Goal: Task Accomplishment & Management: Use online tool/utility

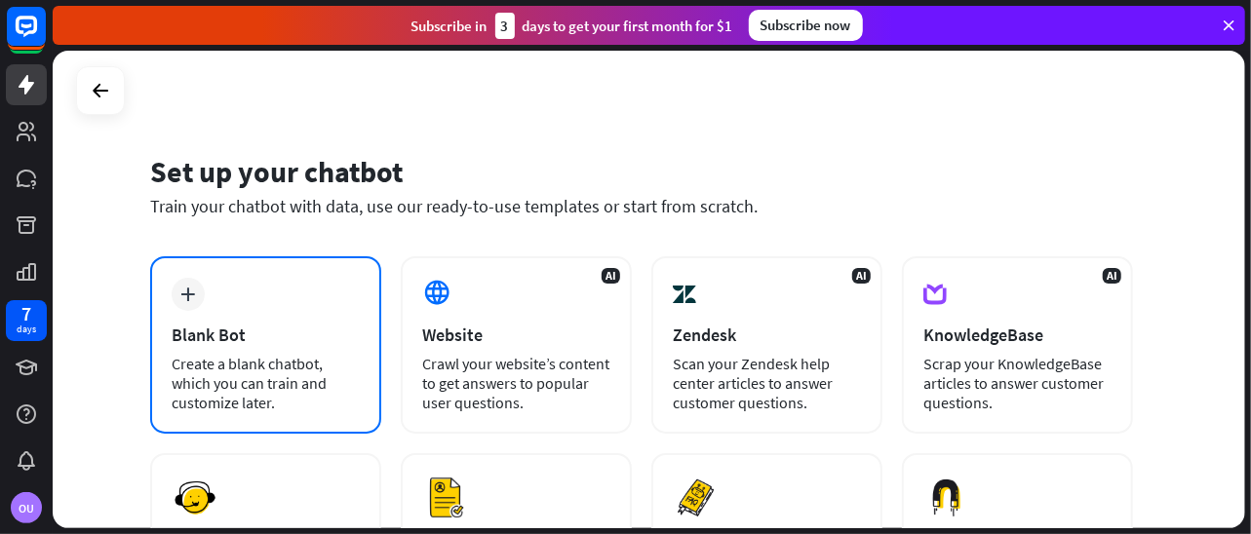
click at [312, 384] on div "Create a blank chatbot, which you can train and customize later." at bounding box center [266, 383] width 188 height 58
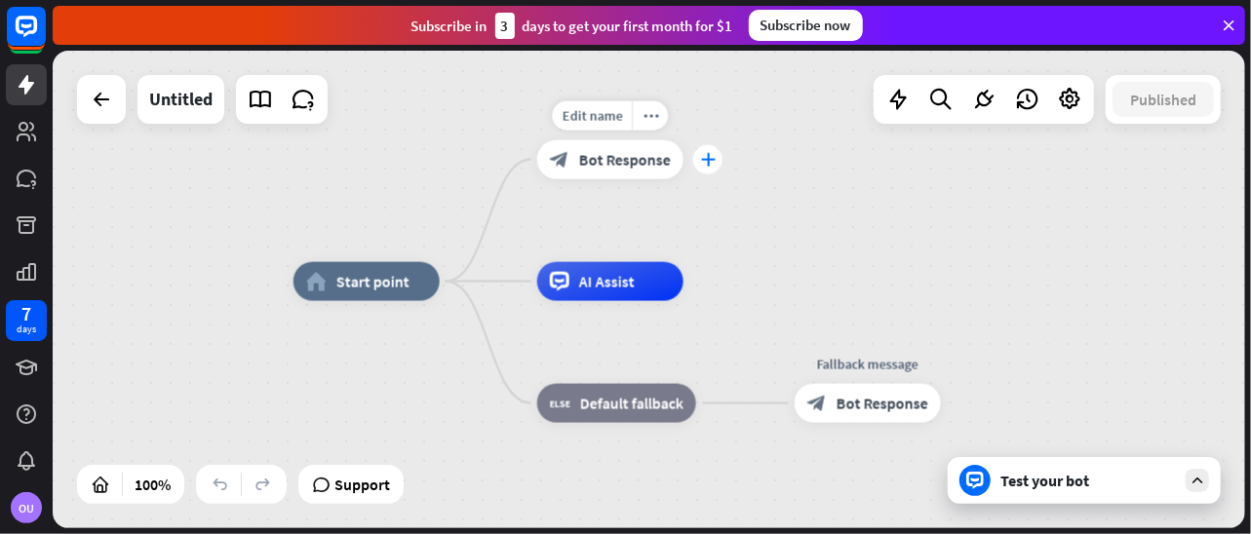
click at [700, 162] on icon "plus" at bounding box center [707, 160] width 15 height 14
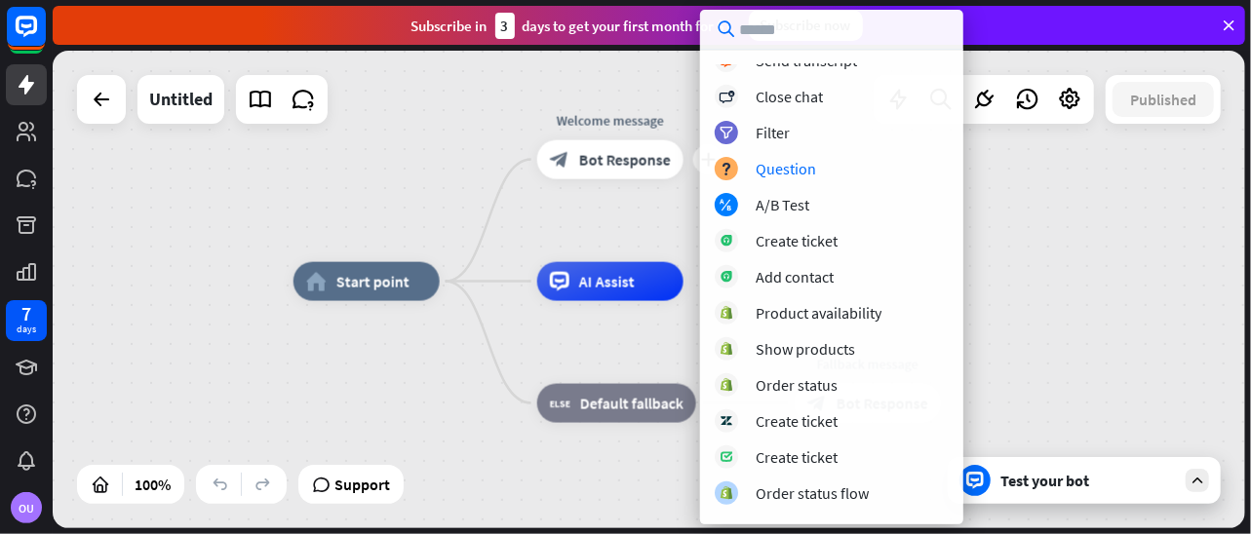
scroll to position [623, 0]
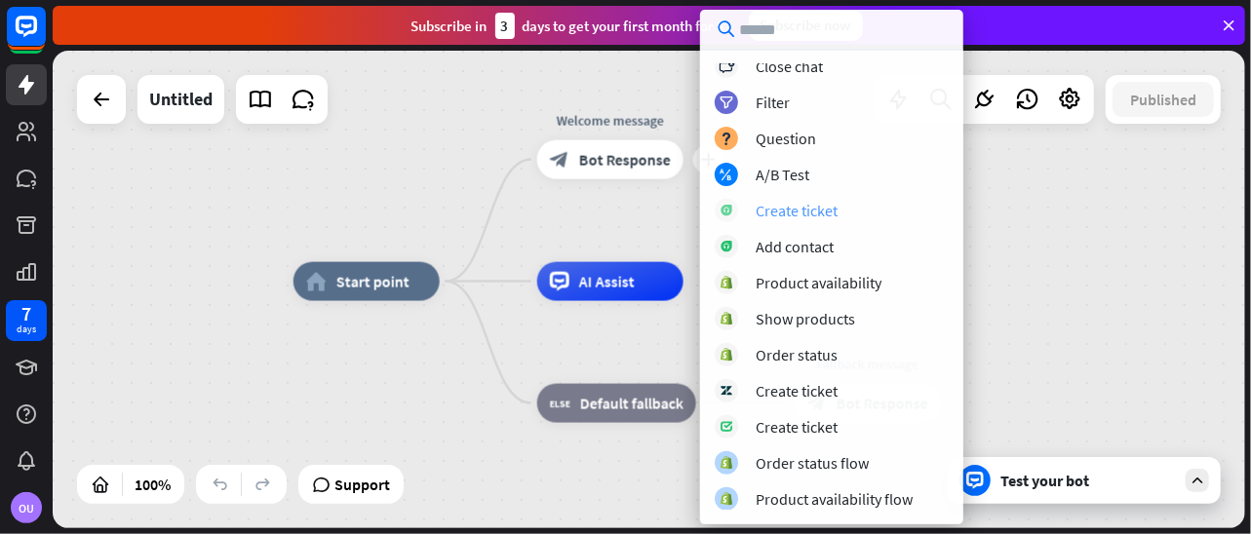
click at [825, 211] on div "Create ticket" at bounding box center [796, 210] width 82 height 19
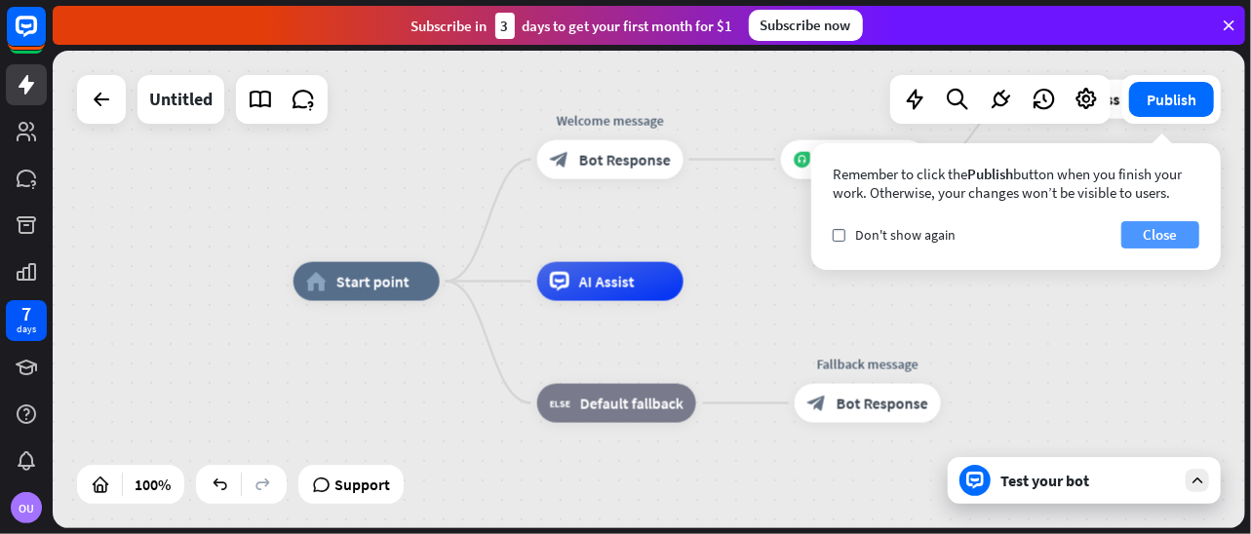
click at [1141, 233] on button "Close" at bounding box center [1160, 234] width 78 height 27
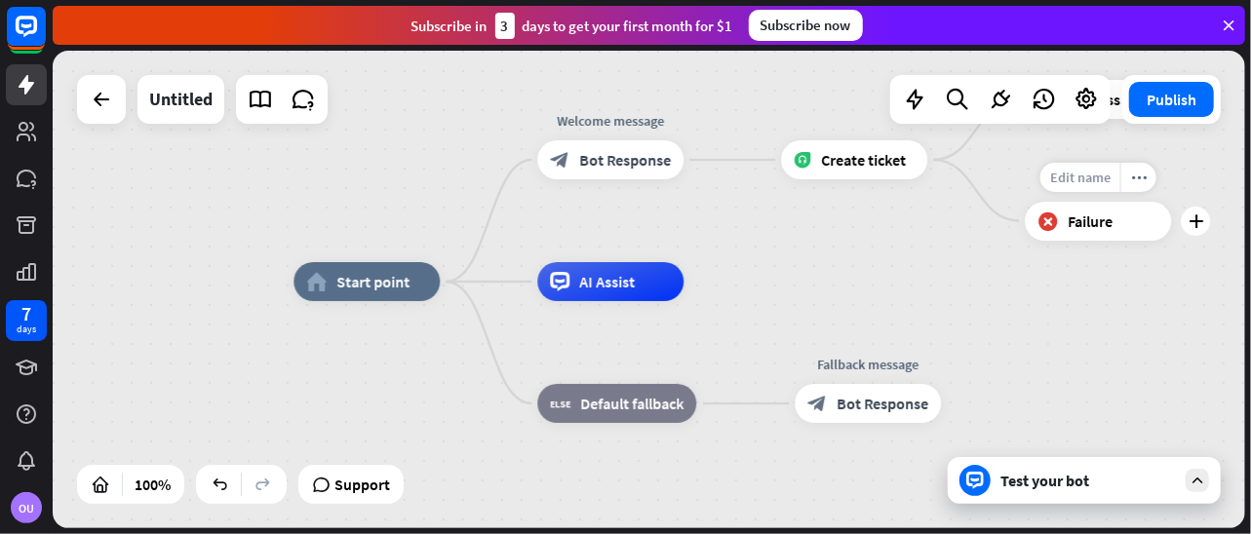
click at [1096, 178] on span "Edit name" at bounding box center [1080, 178] width 60 height 18
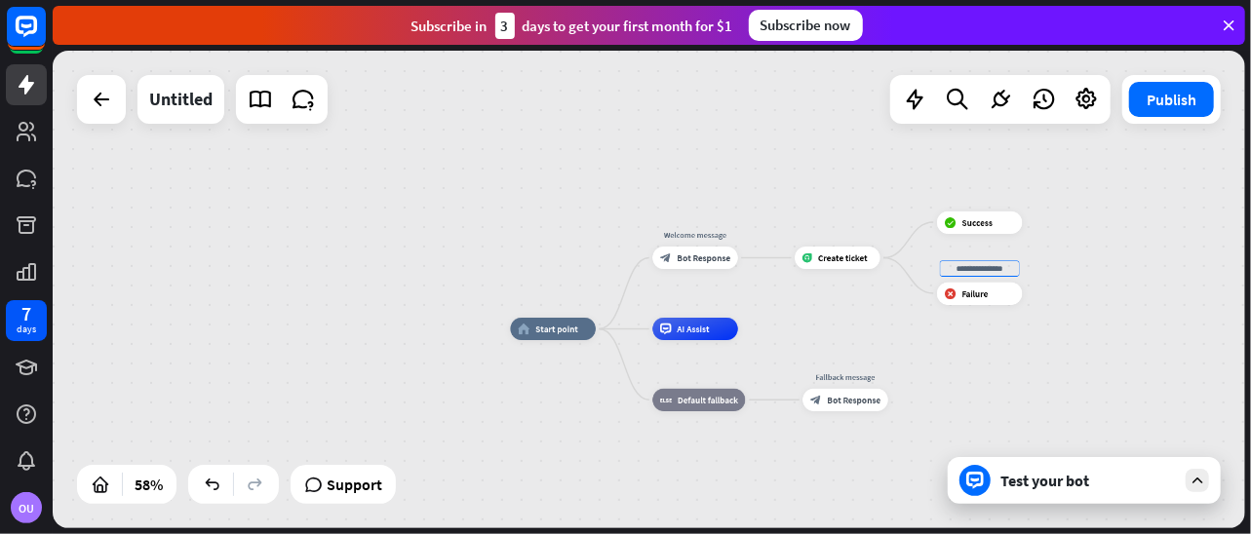
click at [207, 504] on div "home_2 Start point Welcome message block_bot_response Bot Response Create ticke…" at bounding box center [649, 290] width 1192 height 478
click at [218, 491] on icon at bounding box center [211, 484] width 19 height 19
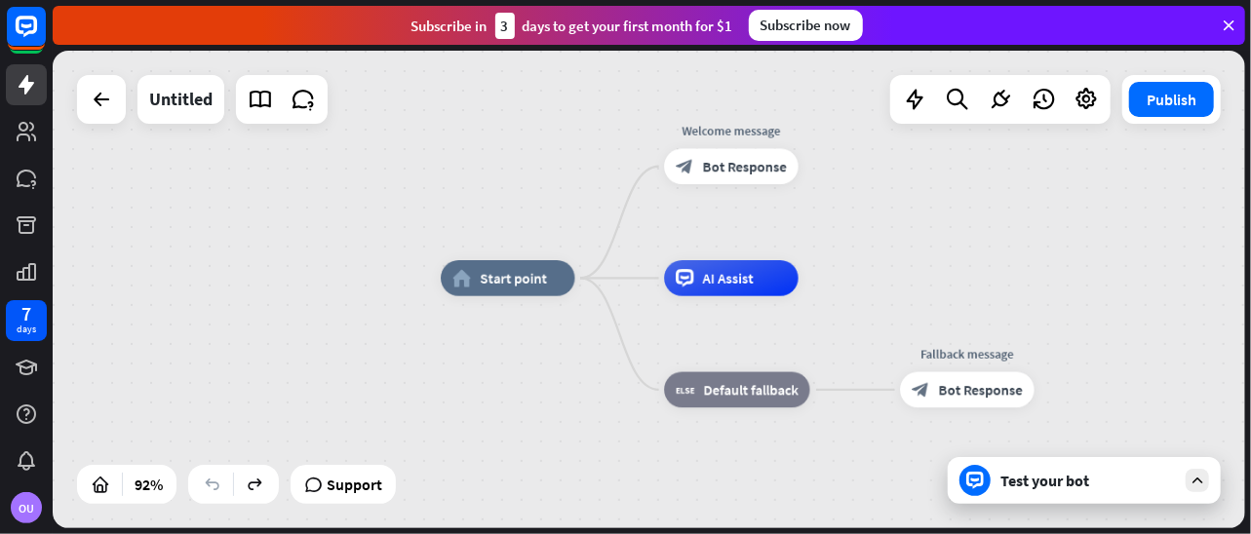
drag, startPoint x: 888, startPoint y: 368, endPoint x: 857, endPoint y: 329, distance: 49.9
click at [858, 329] on div "home_2 Start point Welcome message block_bot_response Bot Response AI Assist bl…" at bounding box center [987, 497] width 1093 height 438
click at [730, 245] on span "Edit name" at bounding box center [713, 238] width 56 height 17
type input "**********"
click at [883, 243] on div "**********" at bounding box center [649, 290] width 1192 height 478
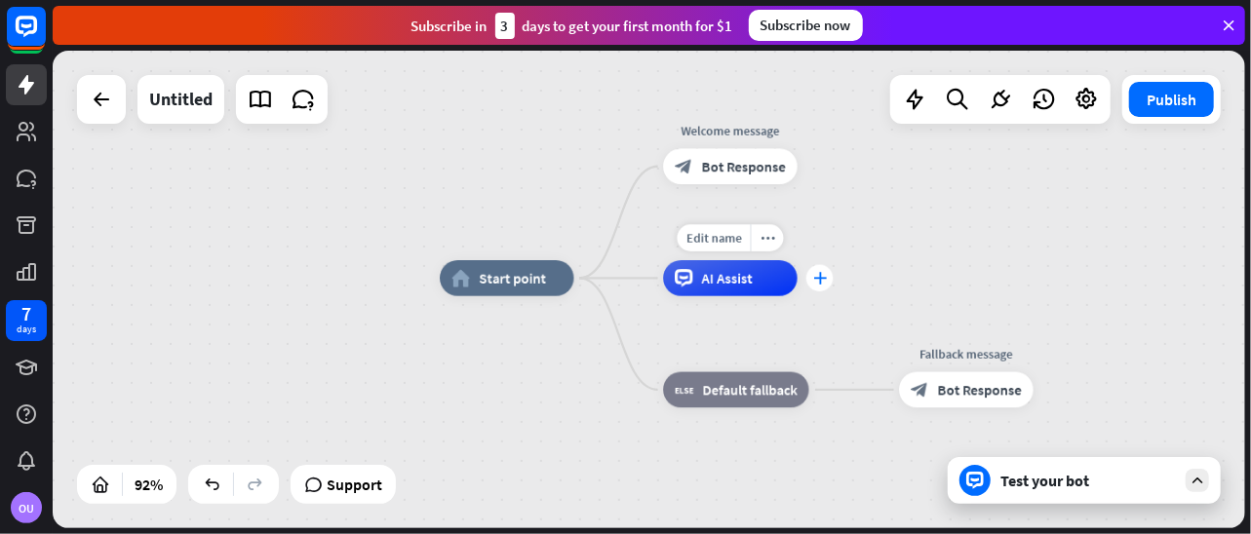
click at [825, 274] on icon "plus" at bounding box center [820, 278] width 14 height 13
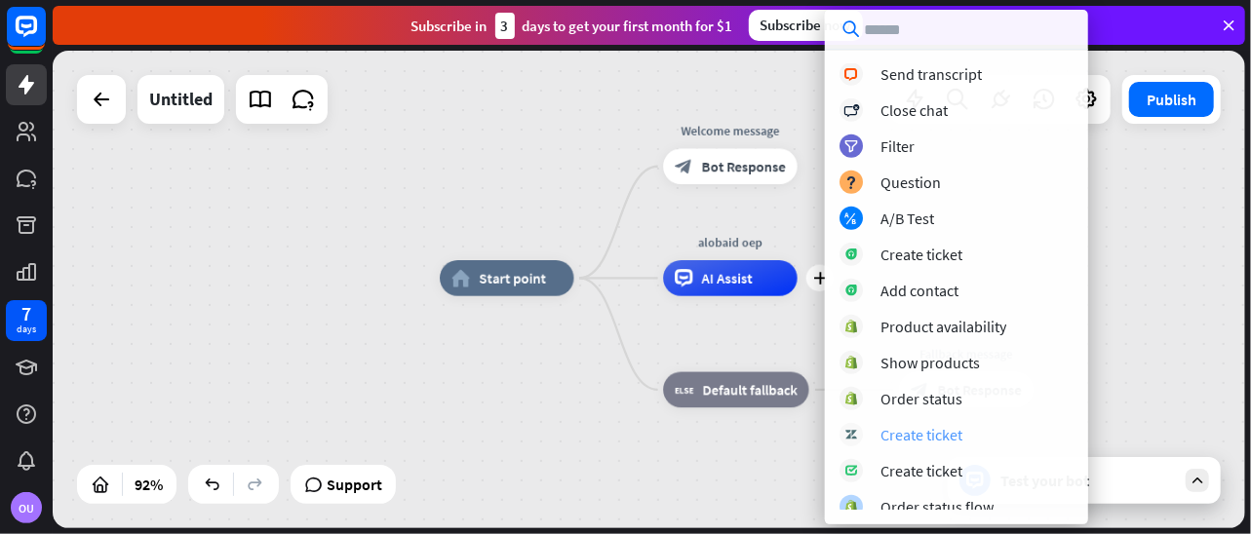
scroll to position [515, 0]
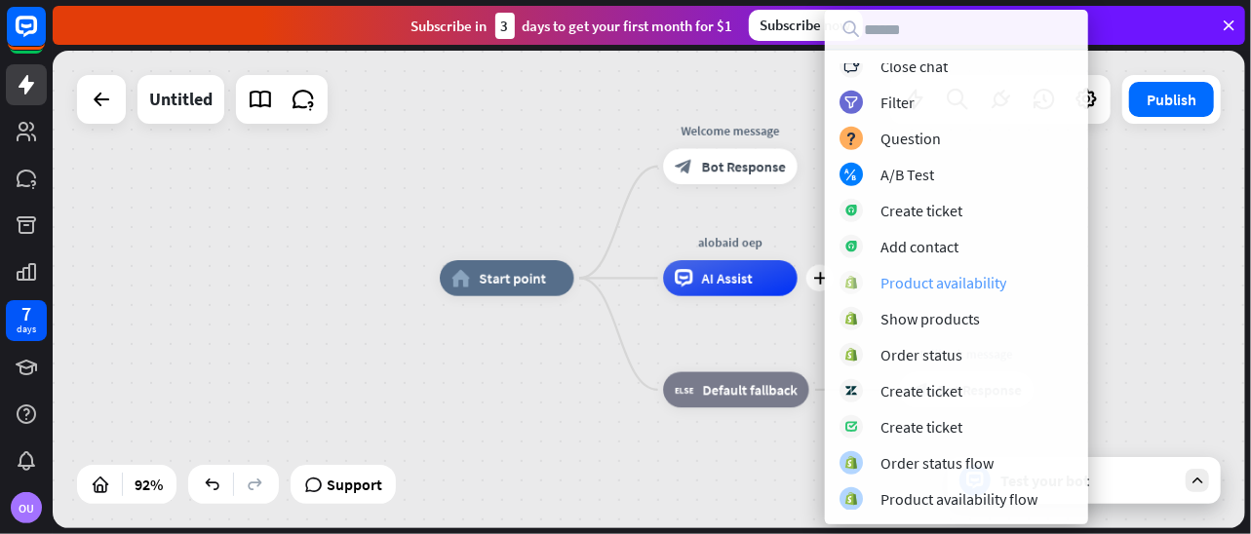
click at [985, 290] on div "Product availability" at bounding box center [943, 282] width 126 height 19
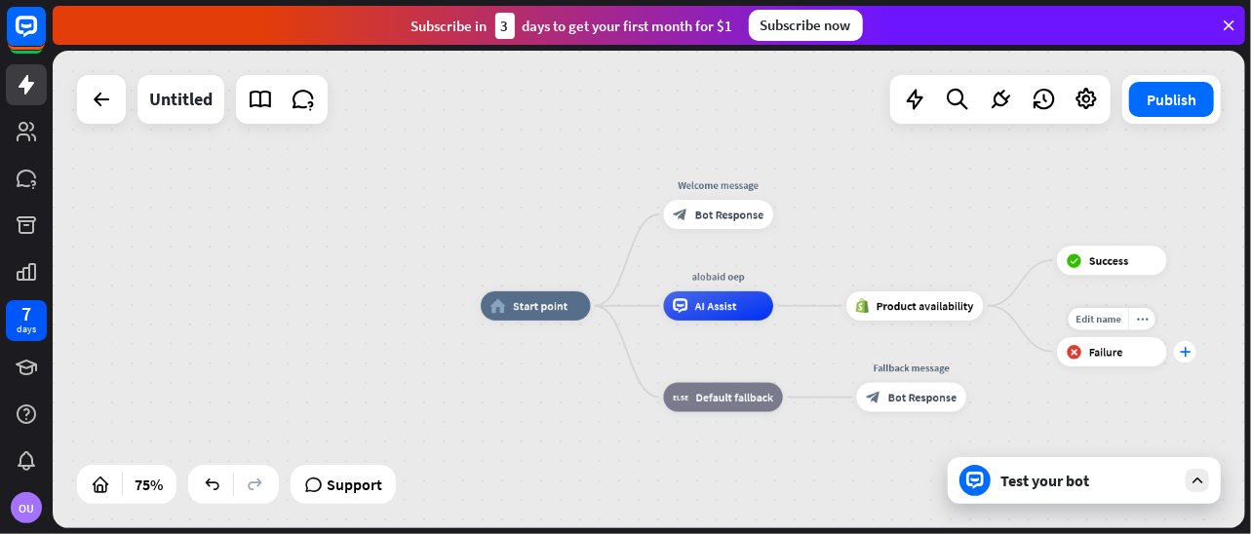
click at [1184, 358] on div "plus" at bounding box center [1185, 351] width 22 height 22
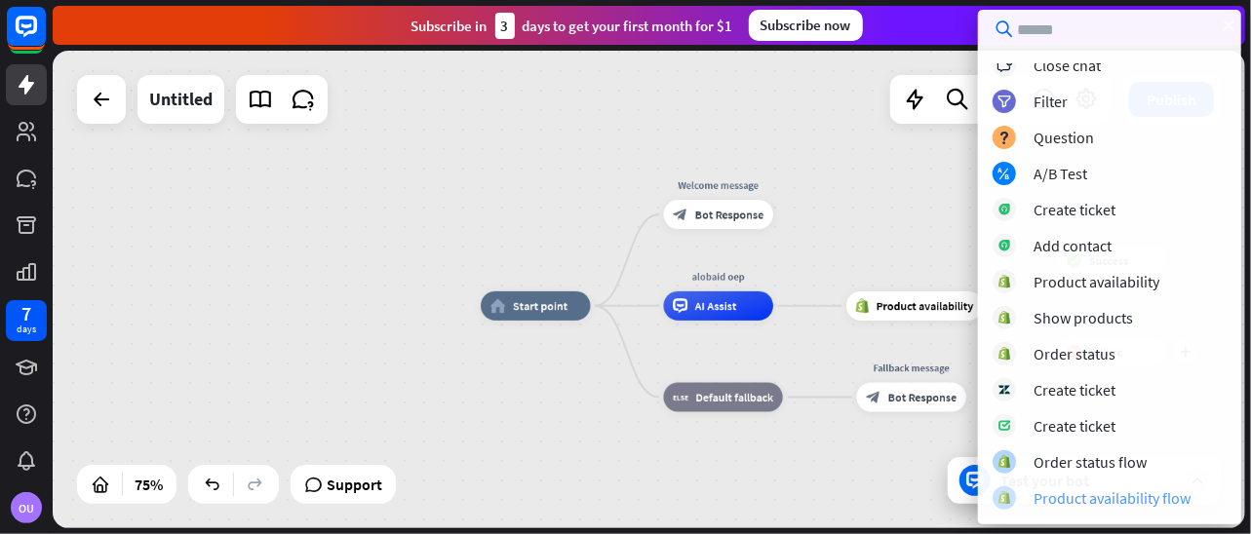
scroll to position [479, 0]
click at [1116, 496] on div "Product availability flow" at bounding box center [1111, 498] width 157 height 19
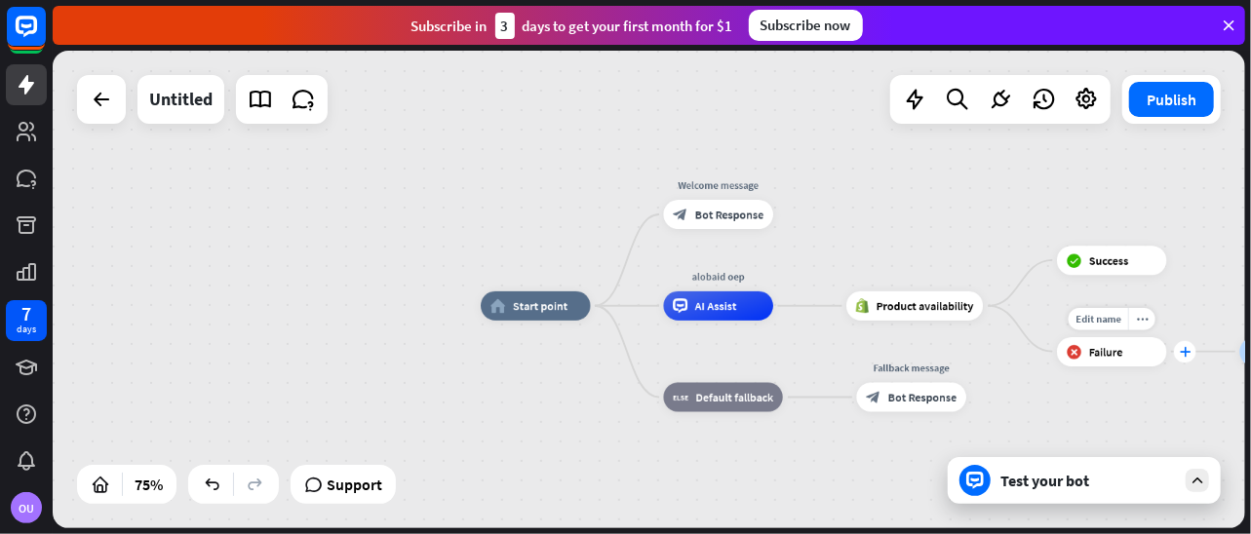
click at [1191, 360] on div "plus" at bounding box center [1185, 351] width 22 height 22
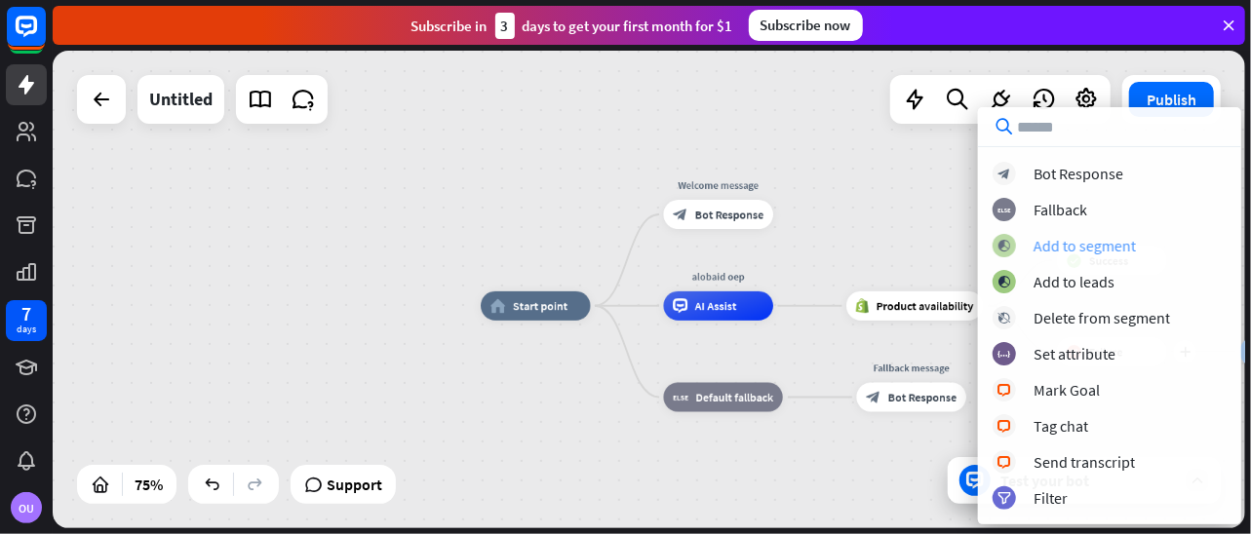
click at [1089, 244] on div "Add to segment" at bounding box center [1084, 245] width 102 height 19
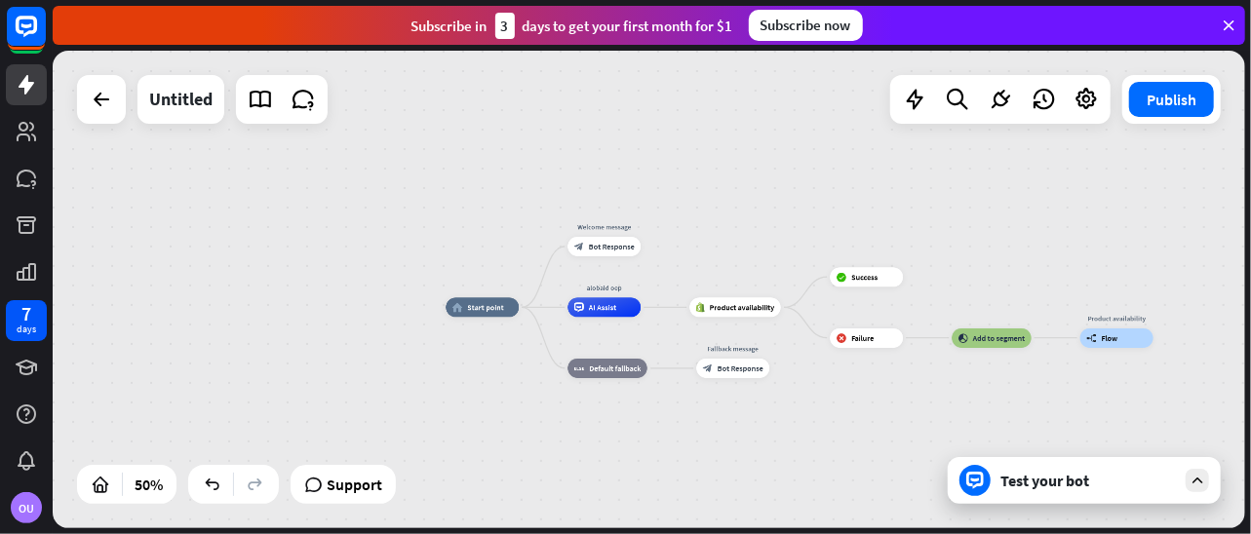
drag, startPoint x: 1228, startPoint y: 375, endPoint x: 999, endPoint y: 371, distance: 229.1
click at [979, 373] on div "home_2 Start point Welcome message block_bot_response Bot Response alobaid oep …" at bounding box center [743, 426] width 597 height 239
click at [1042, 335] on icon "plus" at bounding box center [1044, 337] width 8 height 7
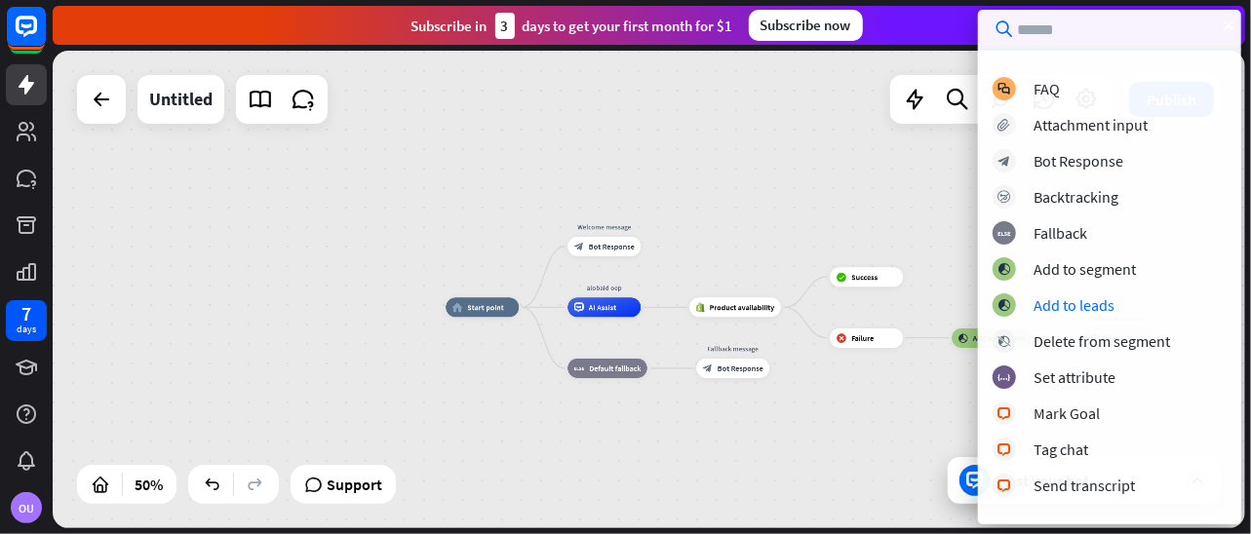
scroll to position [46, 0]
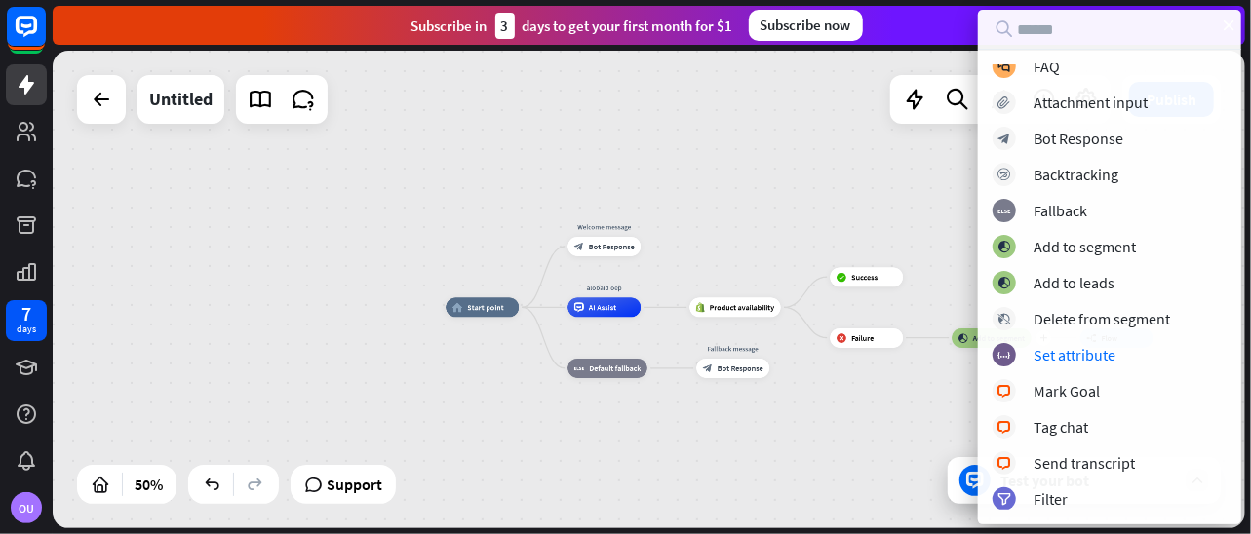
click at [893, 401] on div "home_2 Start point Welcome message block_bot_response Bot Response alobaid oep …" at bounding box center [743, 426] width 597 height 239
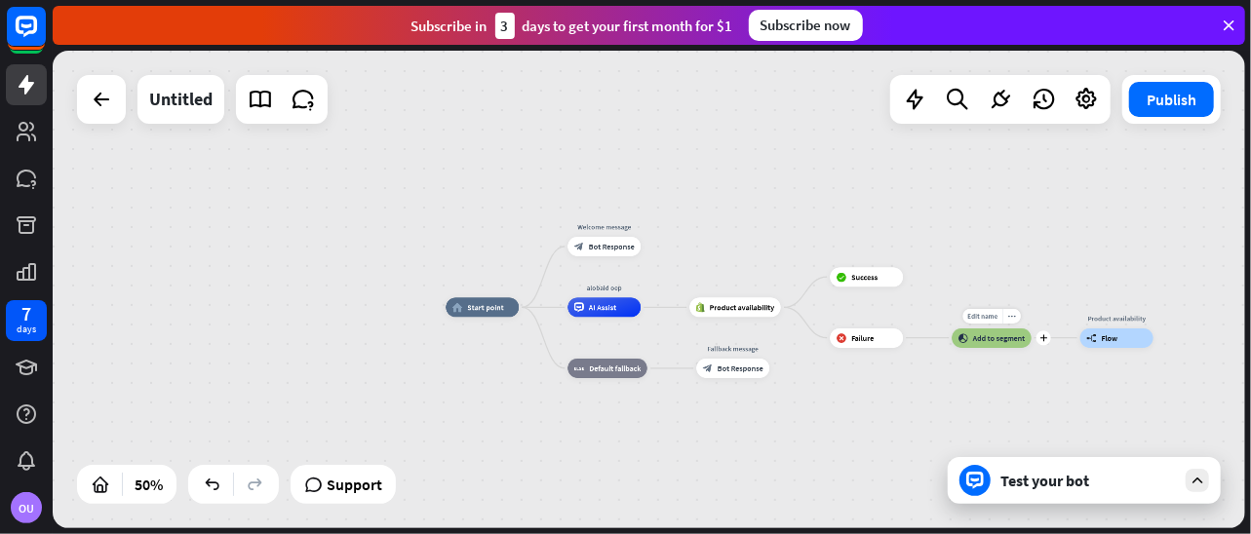
click at [1007, 344] on div "block_add_to_segment Add to segment" at bounding box center [991, 338] width 80 height 19
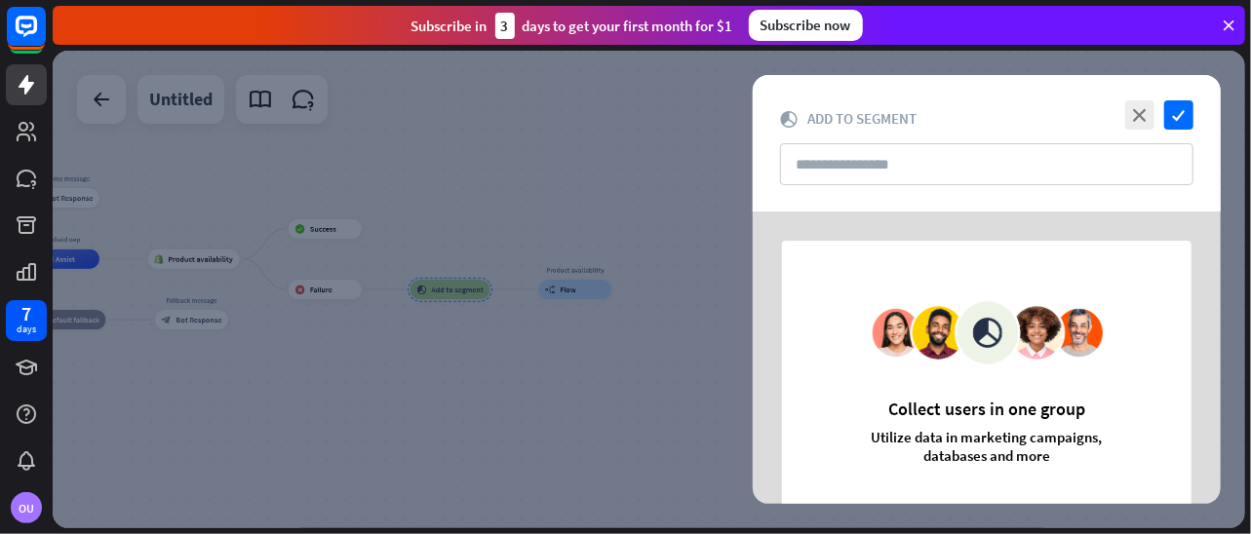
click at [1234, 24] on icon at bounding box center [1228, 26] width 18 height 18
